Goal: Obtain resource: Obtain resource

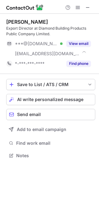
scroll to position [151, 99]
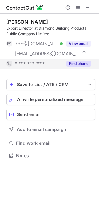
click at [78, 63] on button "Find phone" at bounding box center [78, 64] width 25 height 6
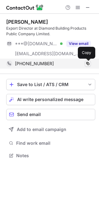
click at [90, 64] on span at bounding box center [88, 63] width 5 height 5
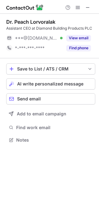
scroll to position [135, 99]
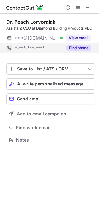
click at [66, 51] on div "Find phone" at bounding box center [77, 48] width 28 height 10
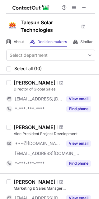
drag, startPoint x: 84, startPoint y: 7, endPoint x: 29, endPoint y: 24, distance: 57.8
click at [84, 7] on span at bounding box center [84, 7] width 5 height 5
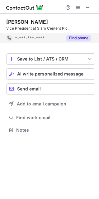
scroll to position [125, 99]
drag, startPoint x: 77, startPoint y: 38, endPoint x: 65, endPoint y: 37, distance: 11.6
click at [77, 37] on button "Find phone" at bounding box center [78, 38] width 25 height 6
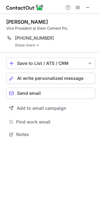
scroll to position [130, 99]
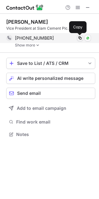
click at [80, 39] on span at bounding box center [80, 38] width 5 height 5
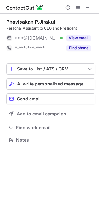
scroll to position [135, 99]
click at [72, 47] on button "Find phone" at bounding box center [78, 48] width 25 height 6
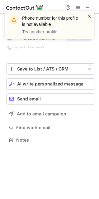
click at [91, 15] on span at bounding box center [89, 16] width 5 height 6
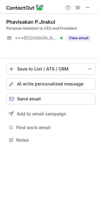
scroll to position [125, 99]
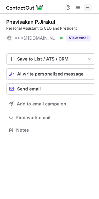
click at [88, 8] on span at bounding box center [88, 7] width 5 height 5
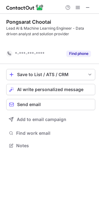
scroll to position [131, 99]
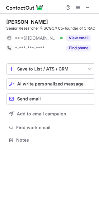
scroll to position [135, 99]
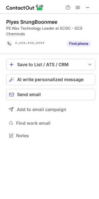
scroll to position [131, 99]
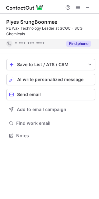
click at [70, 43] on button "Find phone" at bounding box center [78, 44] width 25 height 6
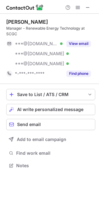
scroll to position [161, 99]
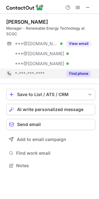
click at [82, 77] on div "Find phone" at bounding box center [77, 74] width 28 height 10
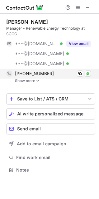
scroll to position [165, 99]
click at [80, 76] on span at bounding box center [80, 73] width 5 height 5
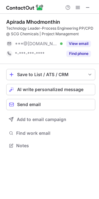
scroll to position [141, 99]
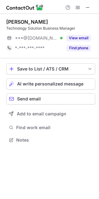
scroll to position [135, 99]
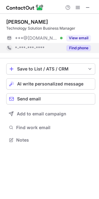
click at [83, 48] on button "Find phone" at bounding box center [78, 48] width 25 height 6
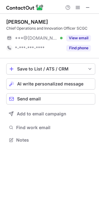
scroll to position [135, 99]
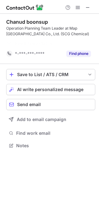
scroll to position [131, 99]
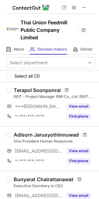
click at [82, 5] on span at bounding box center [84, 7] width 5 height 5
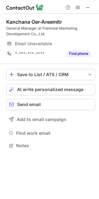
scroll to position [141, 99]
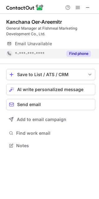
click at [87, 54] on button "Find phone" at bounding box center [78, 54] width 25 height 6
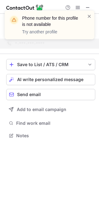
scroll to position [131, 99]
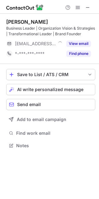
scroll to position [141, 99]
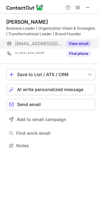
click at [73, 52] on button "Find phone" at bounding box center [78, 54] width 25 height 6
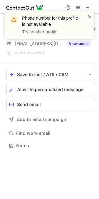
click at [90, 14] on span at bounding box center [89, 16] width 5 height 6
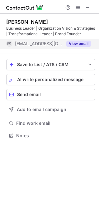
scroll to position [131, 99]
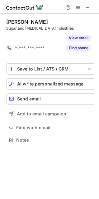
scroll to position [125, 99]
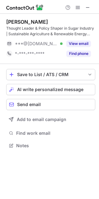
scroll to position [141, 99]
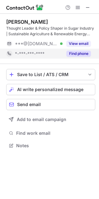
click at [81, 52] on button "Find phone" at bounding box center [78, 54] width 25 height 6
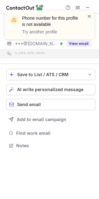
click at [91, 16] on span at bounding box center [89, 16] width 5 height 6
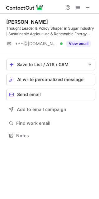
scroll to position [131, 99]
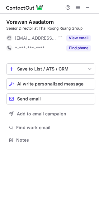
scroll to position [135, 99]
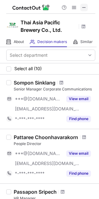
click at [85, 7] on span at bounding box center [84, 7] width 5 height 5
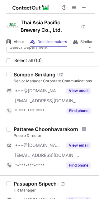
scroll to position [9, 0]
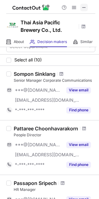
click at [85, 5] on span at bounding box center [84, 7] width 5 height 5
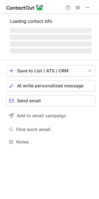
scroll to position [151, 99]
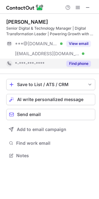
click at [76, 61] on button "Find phone" at bounding box center [78, 64] width 25 height 6
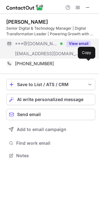
drag, startPoint x: 88, startPoint y: 64, endPoint x: 60, endPoint y: 53, distance: 30.6
click at [88, 63] on span at bounding box center [88, 63] width 5 height 5
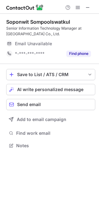
scroll to position [141, 99]
drag, startPoint x: 74, startPoint y: 54, endPoint x: -95, endPoint y: -32, distance: 189.6
click at [0, 0] on html "Soponwit Sompoolswatkul Senior Information Technology Manager at Thai Asia Paci…" at bounding box center [49, 99] width 99 height 199
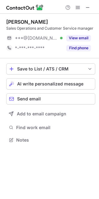
scroll to position [135, 99]
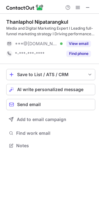
scroll to position [141, 99]
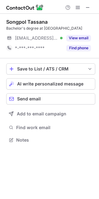
scroll to position [135, 99]
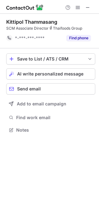
scroll to position [125, 99]
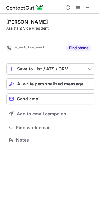
scroll to position [125, 99]
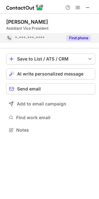
drag, startPoint x: 80, startPoint y: 37, endPoint x: 27, endPoint y: 34, distance: 52.8
click at [65, 37] on div "Find phone" at bounding box center [77, 38] width 28 height 10
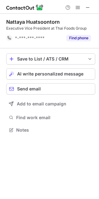
scroll to position [125, 99]
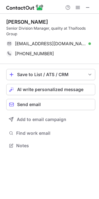
scroll to position [141, 99]
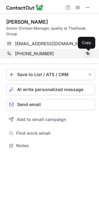
click at [89, 54] on span at bounding box center [88, 53] width 5 height 5
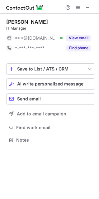
scroll to position [135, 99]
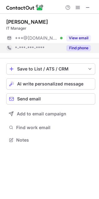
click at [79, 46] on button "Find phone" at bounding box center [78, 48] width 25 height 6
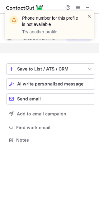
scroll to position [125, 99]
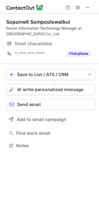
scroll to position [141, 99]
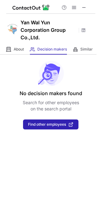
click at [86, 7] on span at bounding box center [84, 7] width 5 height 5
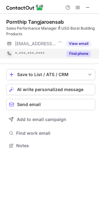
scroll to position [141, 99]
click at [83, 51] on button "Find phone" at bounding box center [78, 54] width 25 height 6
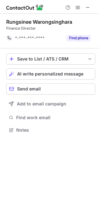
scroll to position [125, 99]
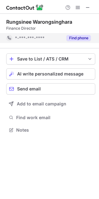
click at [81, 42] on div "Find phone" at bounding box center [77, 38] width 28 height 10
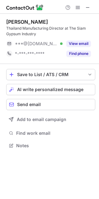
scroll to position [141, 99]
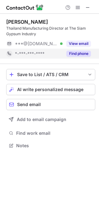
click at [74, 56] on button "Find phone" at bounding box center [78, 54] width 25 height 6
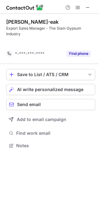
scroll to position [131, 99]
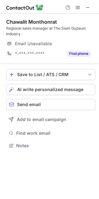
scroll to position [141, 99]
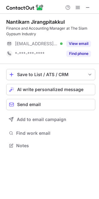
scroll to position [141, 99]
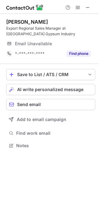
scroll to position [141, 99]
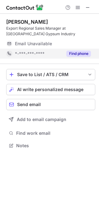
click at [82, 54] on button "Find phone" at bounding box center [78, 54] width 25 height 6
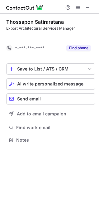
scroll to position [125, 99]
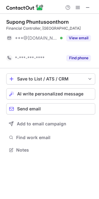
scroll to position [135, 99]
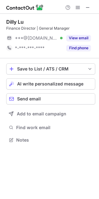
scroll to position [135, 99]
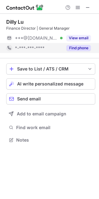
click at [79, 48] on button "Find phone" at bounding box center [78, 48] width 25 height 6
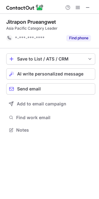
scroll to position [125, 99]
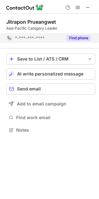
click at [89, 39] on button "Find phone" at bounding box center [78, 38] width 25 height 6
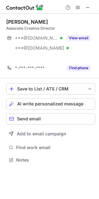
scroll to position [145, 99]
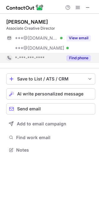
click at [79, 58] on button "Find phone" at bounding box center [78, 58] width 25 height 6
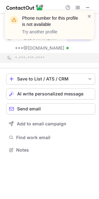
drag, startPoint x: 90, startPoint y: 17, endPoint x: 45, endPoint y: 3, distance: 47.4
click at [90, 17] on span at bounding box center [89, 16] width 5 height 6
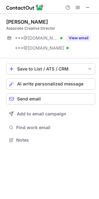
scroll to position [135, 99]
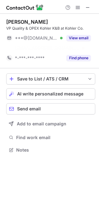
scroll to position [135, 99]
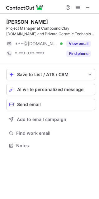
scroll to position [141, 99]
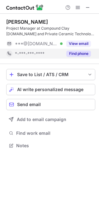
drag, startPoint x: 83, startPoint y: 52, endPoint x: 13, endPoint y: 55, distance: 70.3
click at [82, 51] on button "Find phone" at bounding box center [78, 54] width 25 height 6
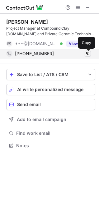
click at [88, 53] on span at bounding box center [88, 53] width 5 height 5
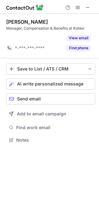
scroll to position [125, 99]
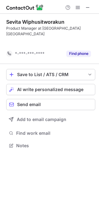
scroll to position [125, 99]
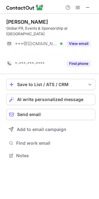
scroll to position [141, 99]
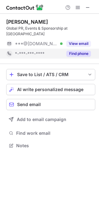
click at [74, 52] on button "Find phone" at bounding box center [78, 54] width 25 height 6
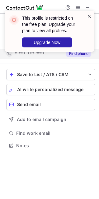
click at [89, 17] on span at bounding box center [89, 16] width 5 height 6
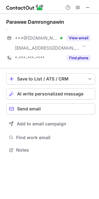
scroll to position [145, 99]
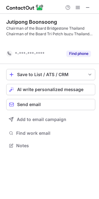
scroll to position [131, 99]
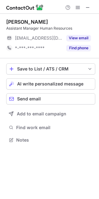
scroll to position [135, 99]
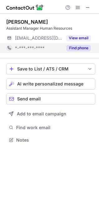
click at [81, 47] on button "Find phone" at bounding box center [78, 48] width 25 height 6
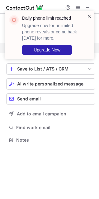
click at [89, 17] on span at bounding box center [89, 16] width 5 height 6
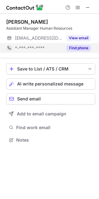
click at [93, 7] on div "Help & Support" at bounding box center [49, 7] width 99 height 14
click at [89, 8] on span at bounding box center [88, 7] width 5 height 5
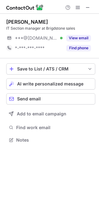
scroll to position [135, 99]
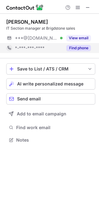
click at [76, 50] on button "Find phone" at bounding box center [78, 48] width 25 height 6
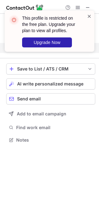
click at [88, 16] on span at bounding box center [89, 16] width 5 height 6
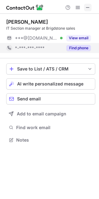
click at [87, 7] on span at bounding box center [88, 7] width 5 height 5
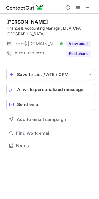
scroll to position [141, 99]
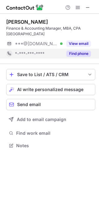
click at [76, 53] on button "Find phone" at bounding box center [78, 54] width 25 height 6
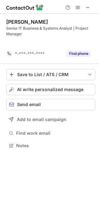
scroll to position [131, 99]
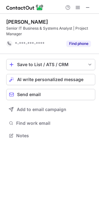
click at [94, 101] on div "Save to List / ATS / CRM List Select Lever Connect Greenhouse Connect Salesforc…" at bounding box center [50, 99] width 89 height 91
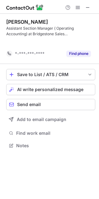
scroll to position [131, 99]
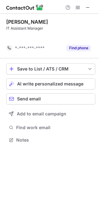
scroll to position [125, 99]
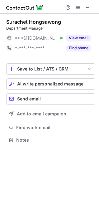
scroll to position [135, 99]
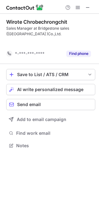
scroll to position [131, 99]
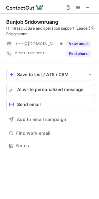
scroll to position [141, 99]
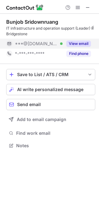
click at [80, 45] on button "View email" at bounding box center [78, 44] width 25 height 6
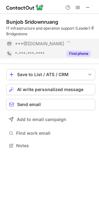
click at [81, 54] on button "Find phone" at bounding box center [78, 54] width 25 height 6
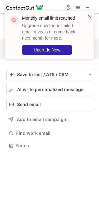
click at [89, 16] on span at bounding box center [89, 16] width 5 height 6
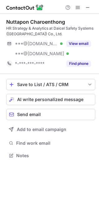
scroll to position [151, 99]
